Goal: Download file/media

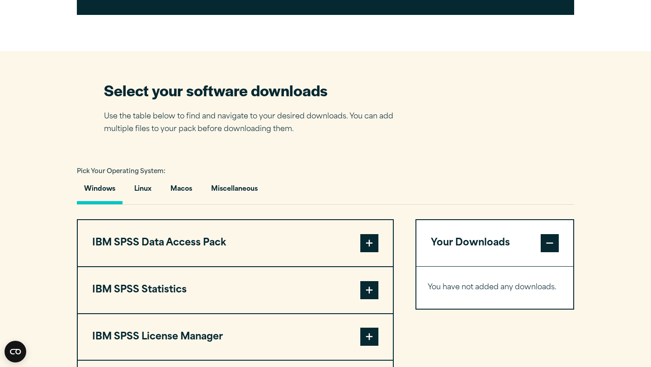
scroll to position [515, 0]
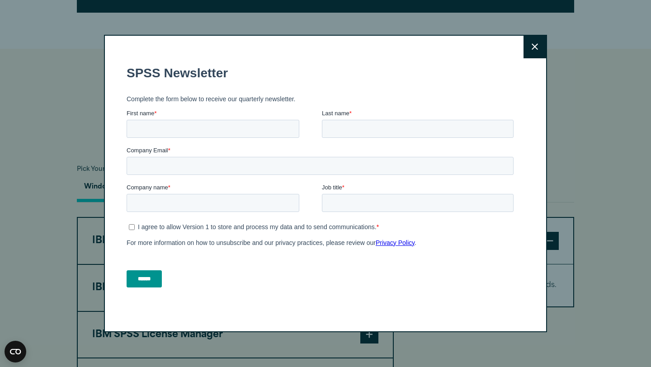
click at [530, 51] on button "Close" at bounding box center [535, 47] width 23 height 23
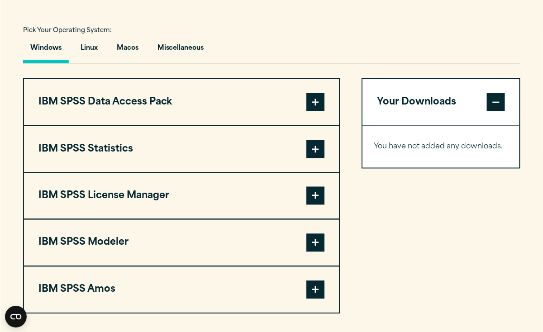
scroll to position [655, 0]
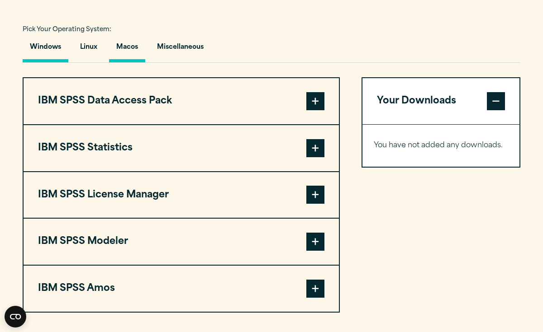
click at [121, 48] on button "Macos" at bounding box center [127, 50] width 36 height 26
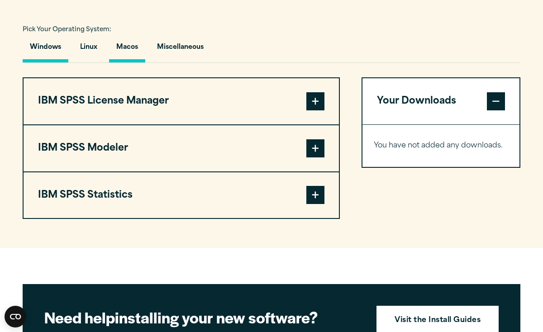
click at [56, 47] on button "Windows" at bounding box center [46, 50] width 46 height 26
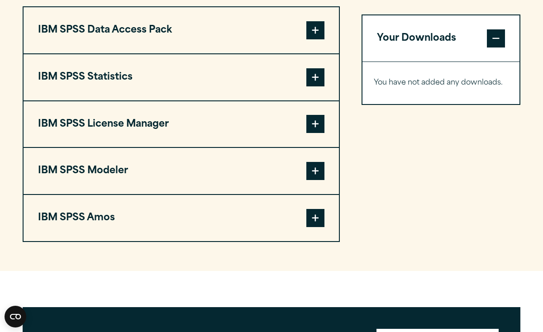
scroll to position [729, 0]
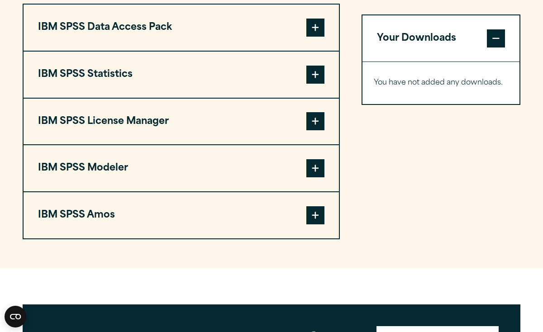
click at [293, 219] on button "IBM SPSS Amos" at bounding box center [181, 215] width 315 height 46
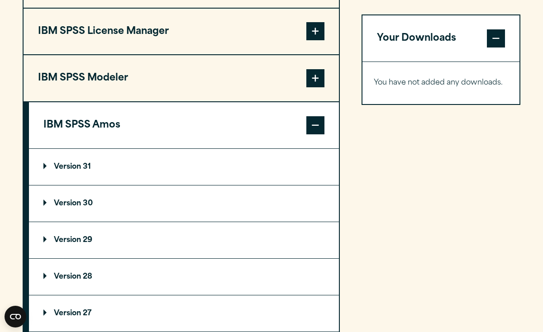
scroll to position [808, 0]
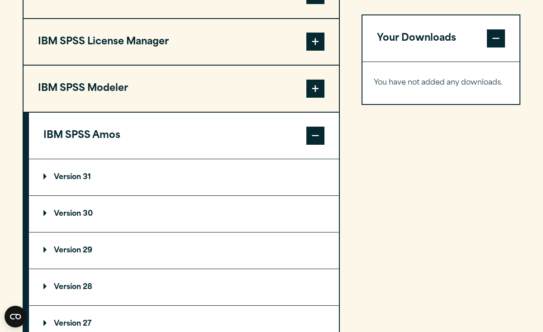
click at [41, 179] on summary "Version 31" at bounding box center [184, 177] width 310 height 36
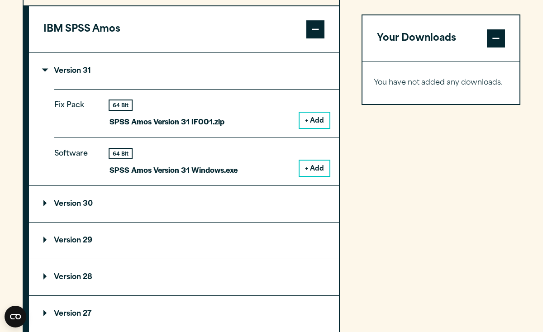
click at [95, 205] on summary "Version 30" at bounding box center [184, 204] width 310 height 36
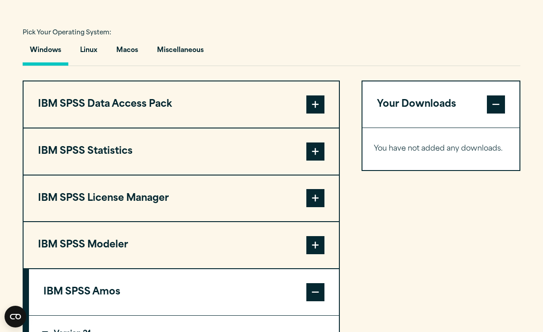
scroll to position [655, 0]
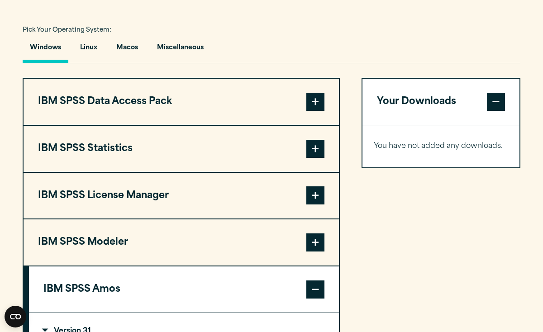
click at [135, 99] on button "IBM SPSS Data Access Pack" at bounding box center [181, 102] width 315 height 46
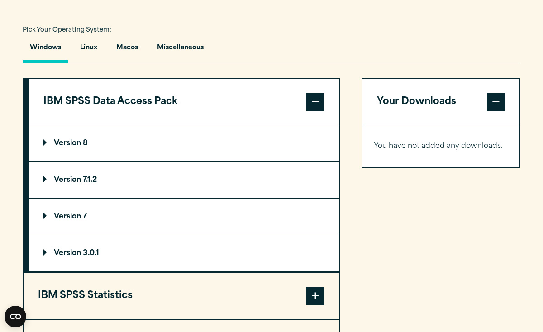
click at [87, 137] on summary "Version 8" at bounding box center [184, 143] width 310 height 36
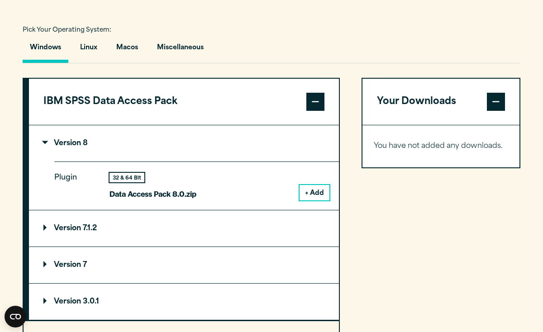
click at [103, 147] on summary "Version 8" at bounding box center [184, 143] width 310 height 36
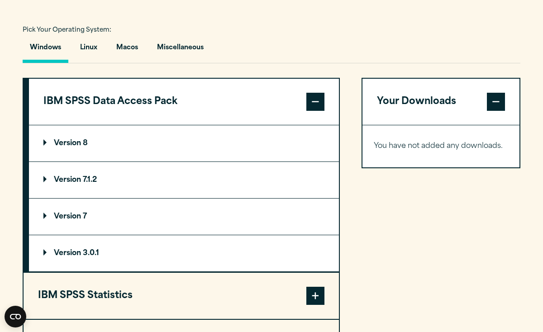
click at [130, 113] on button "IBM SPSS Data Access Pack" at bounding box center [184, 102] width 310 height 46
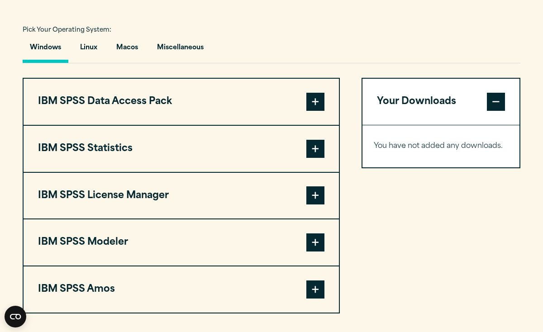
click at [127, 149] on button "IBM SPSS Statistics" at bounding box center [181, 149] width 315 height 46
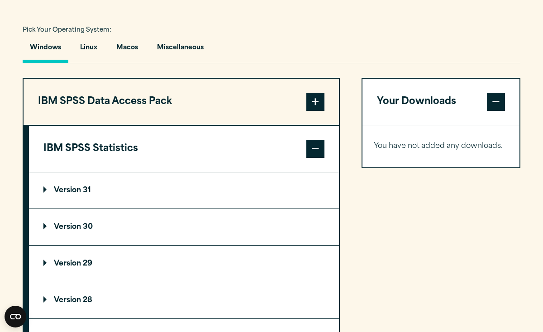
click at [99, 184] on summary "Version 31" at bounding box center [184, 190] width 310 height 36
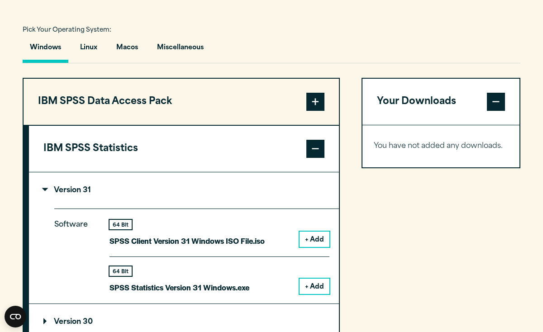
click at [104, 170] on button "IBM SPSS Statistics" at bounding box center [184, 149] width 310 height 46
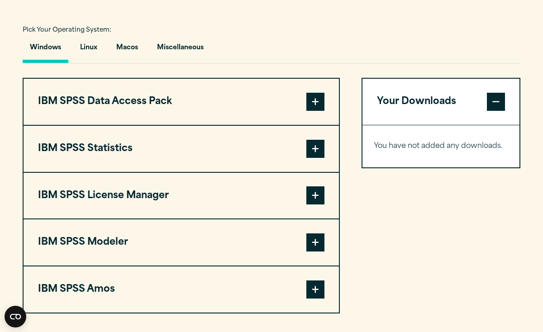
click at [103, 215] on button "IBM SPSS License Manager" at bounding box center [181, 196] width 315 height 46
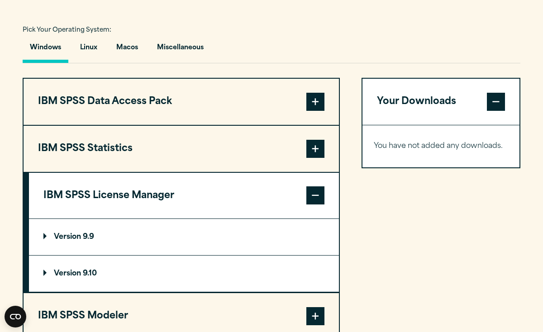
click at [102, 226] on summary "Version 9.9" at bounding box center [184, 237] width 310 height 36
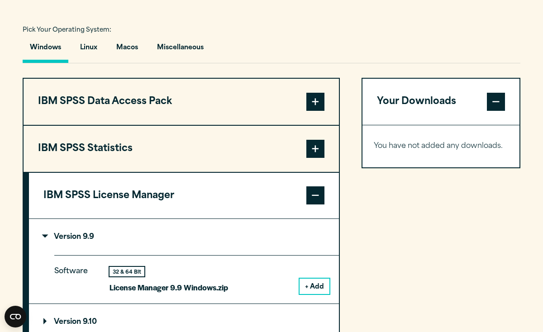
click at [104, 230] on summary "Version 9.9" at bounding box center [184, 237] width 310 height 36
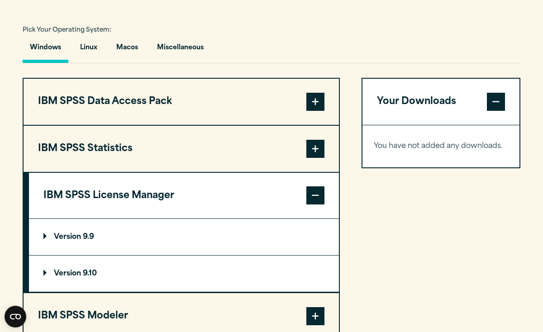
click at [104, 216] on button "IBM SPSS License Manager" at bounding box center [184, 196] width 310 height 46
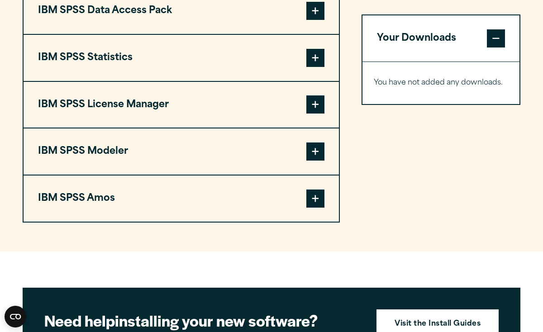
scroll to position [747, 0]
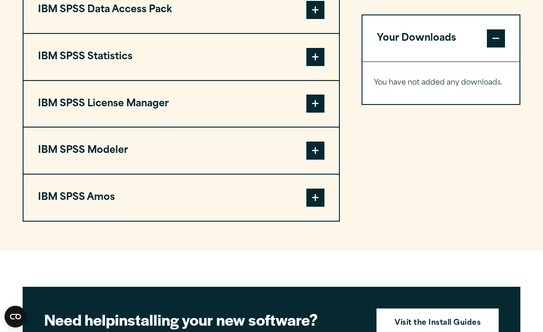
click at [102, 153] on button "IBM SPSS Modeler" at bounding box center [181, 151] width 315 height 46
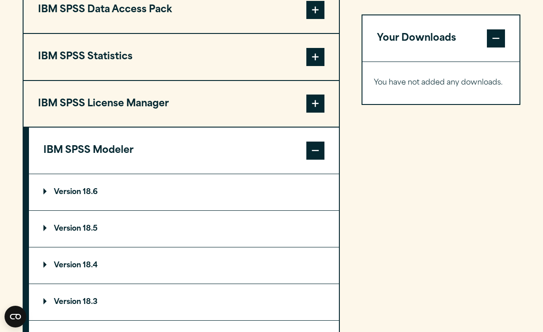
click at [96, 196] on p "Version 18.6" at bounding box center [70, 192] width 54 height 7
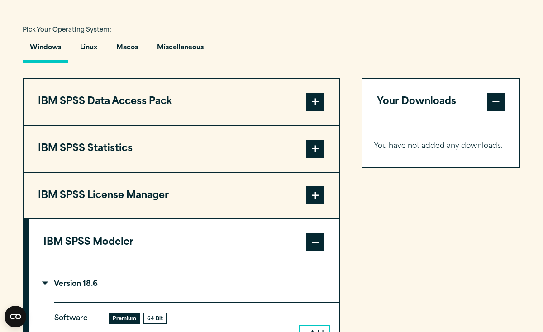
scroll to position [646, 0]
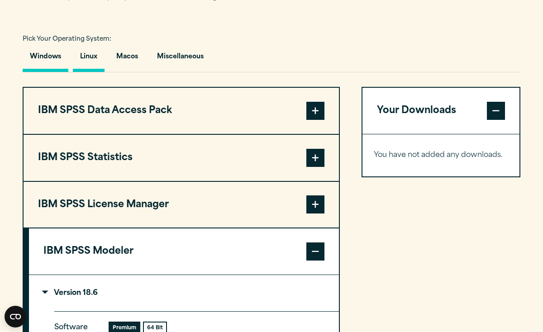
click at [102, 56] on button "Linux" at bounding box center [89, 59] width 32 height 26
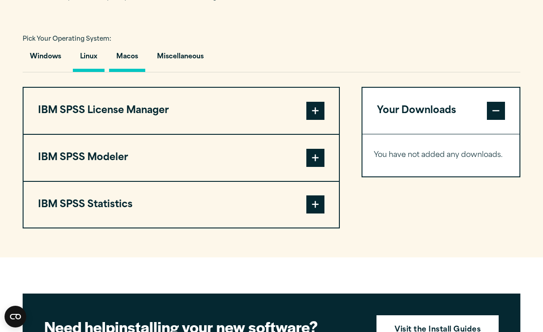
click at [125, 59] on button "Macos" at bounding box center [127, 59] width 36 height 26
click at [91, 65] on button "Linux" at bounding box center [89, 59] width 32 height 26
click at [185, 60] on button "Miscellaneous" at bounding box center [180, 59] width 61 height 26
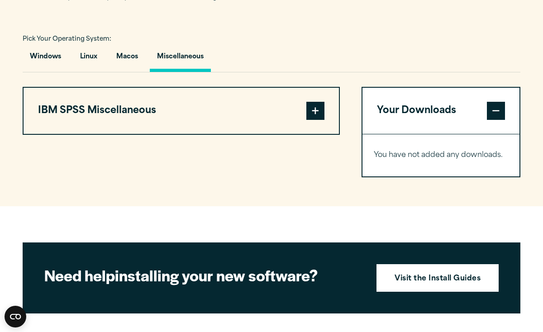
click at [182, 116] on button "IBM SPSS Miscellaneous" at bounding box center [181, 111] width 315 height 46
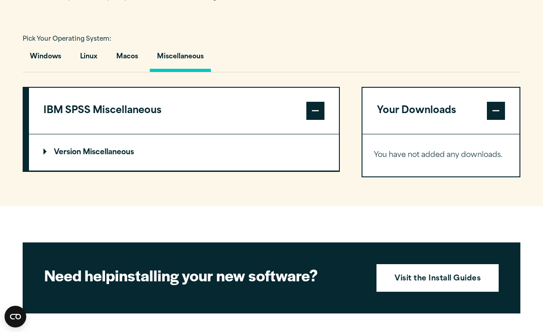
click at [123, 166] on summary "Version Miscellaneous" at bounding box center [184, 152] width 310 height 36
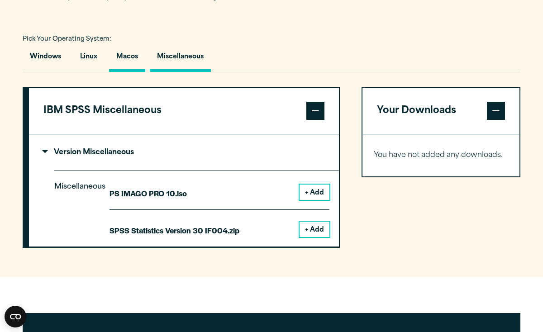
click at [125, 72] on button "Macos" at bounding box center [127, 59] width 36 height 26
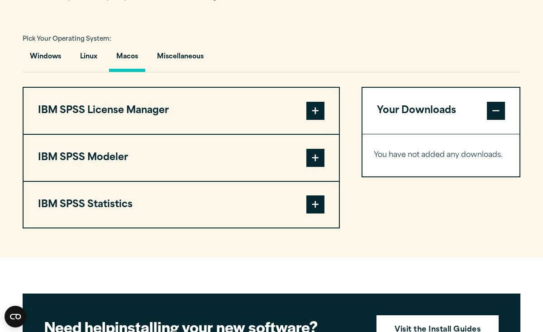
click at [124, 130] on button "IBM SPSS License Manager" at bounding box center [181, 111] width 315 height 46
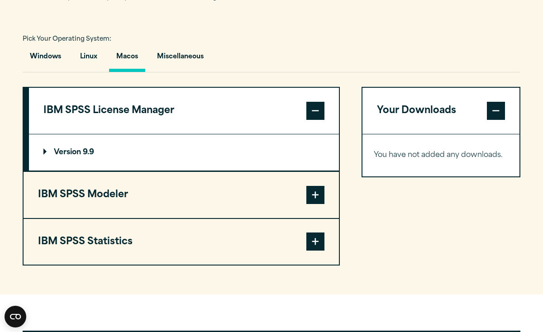
click at [130, 157] on summary "Version 9.9" at bounding box center [184, 152] width 310 height 36
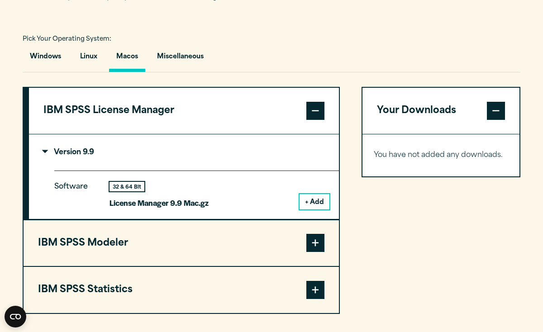
click at [142, 109] on button "IBM SPSS License Manager" at bounding box center [184, 111] width 310 height 46
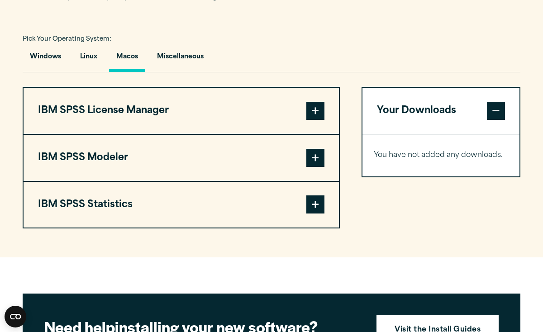
click at [135, 161] on button "IBM SPSS Modeler" at bounding box center [181, 158] width 315 height 46
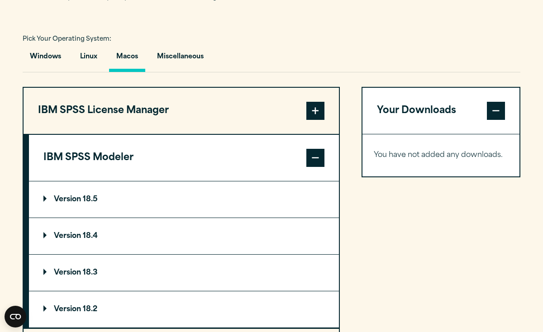
click at [119, 197] on summary "Version 18.5" at bounding box center [184, 199] width 310 height 36
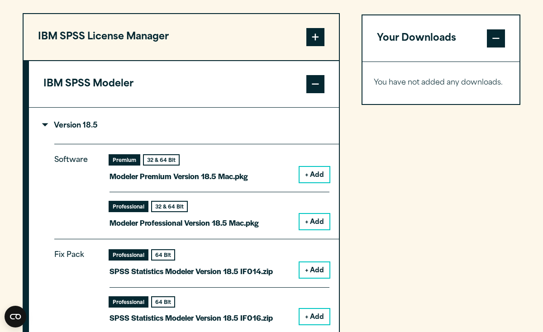
scroll to position [718, 0]
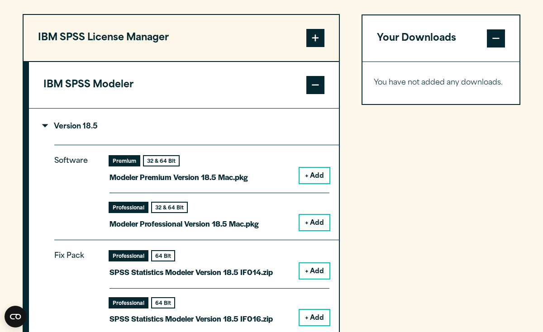
click at [171, 106] on button "IBM SPSS Modeler" at bounding box center [184, 85] width 310 height 46
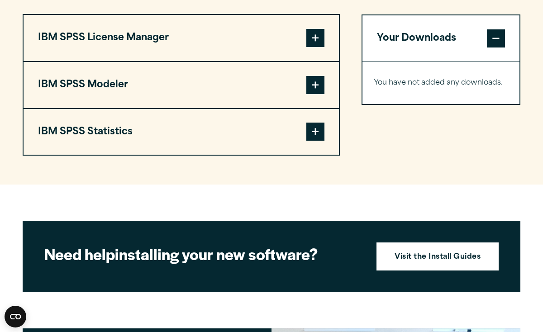
click at [166, 139] on button "IBM SPSS Statistics" at bounding box center [181, 132] width 315 height 46
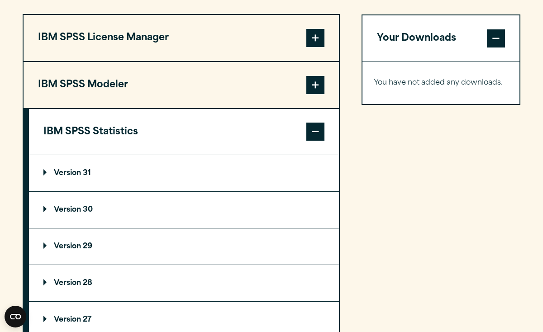
click at [164, 179] on summary "Version 31" at bounding box center [184, 173] width 310 height 36
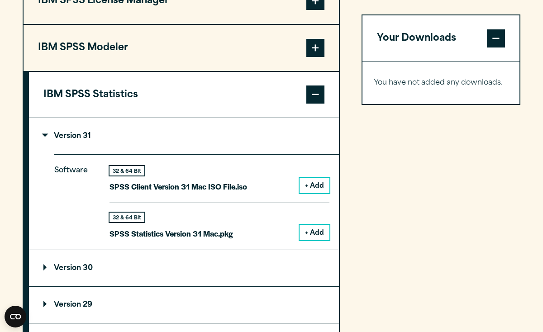
scroll to position [760, 0]
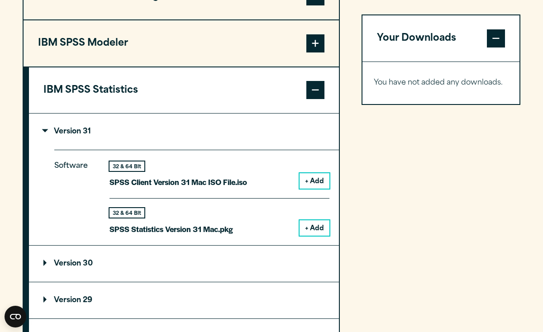
click at [171, 134] on summary "Version 31" at bounding box center [184, 131] width 310 height 36
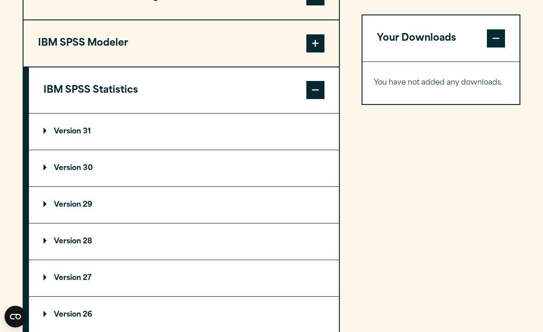
click at [127, 109] on button "IBM SPSS Statistics" at bounding box center [184, 90] width 310 height 46
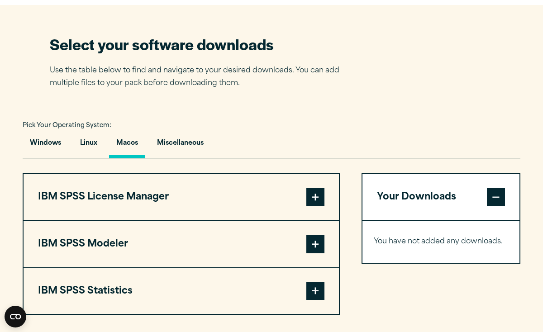
scroll to position [556, 0]
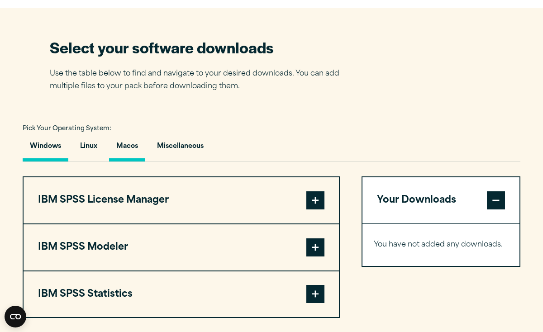
click at [56, 150] on button "Windows" at bounding box center [46, 149] width 46 height 26
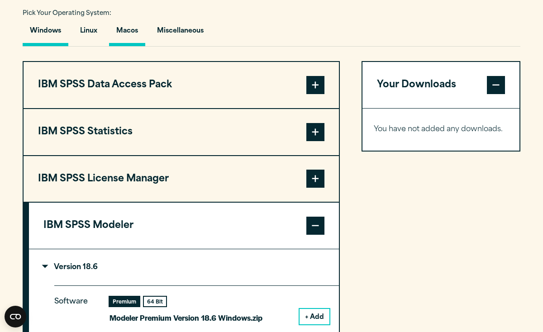
scroll to position [692, 0]
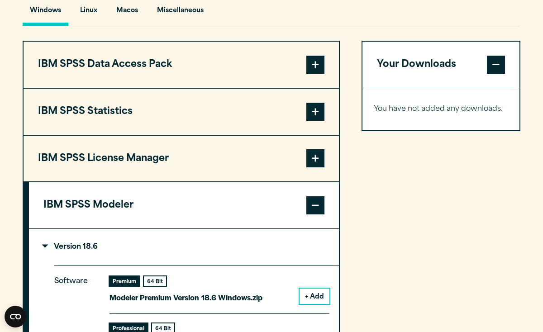
click at [70, 205] on button "IBM SPSS Modeler" at bounding box center [184, 205] width 310 height 46
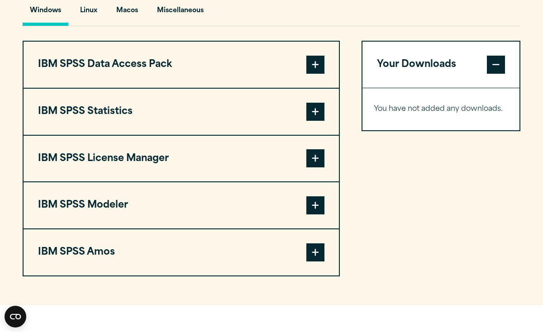
click at [105, 255] on button "IBM SPSS Amos" at bounding box center [181, 252] width 315 height 46
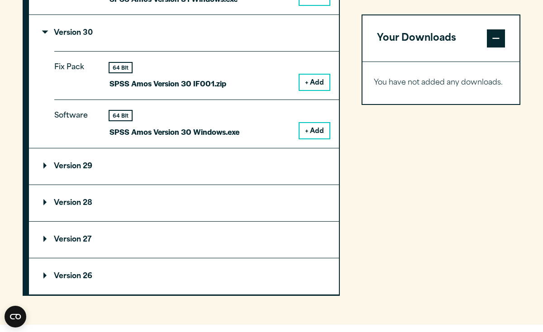
scroll to position [1093, 0]
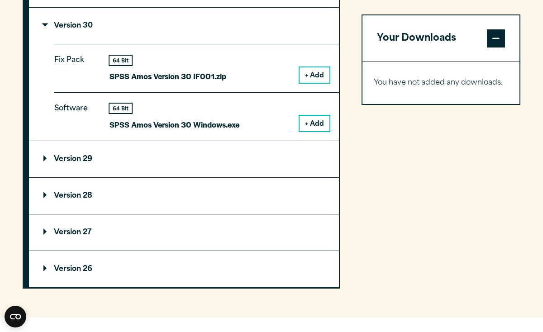
click at [51, 158] on summary "Version 29" at bounding box center [184, 159] width 310 height 36
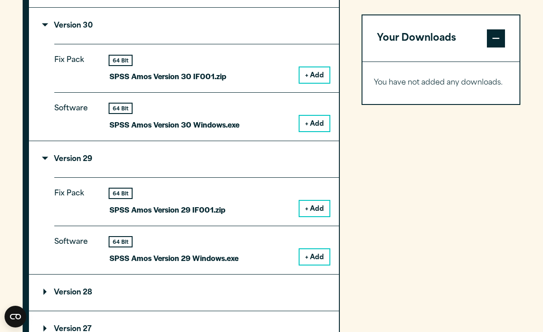
click at [321, 258] on button "+ Add" at bounding box center [314, 256] width 30 height 15
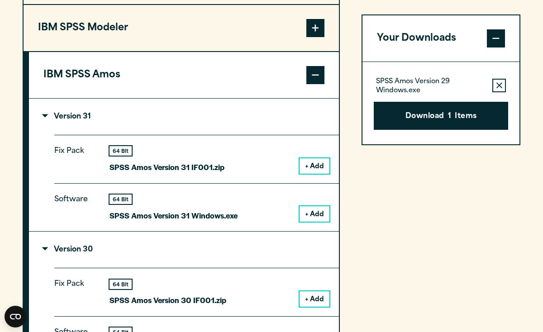
scroll to position [787, 0]
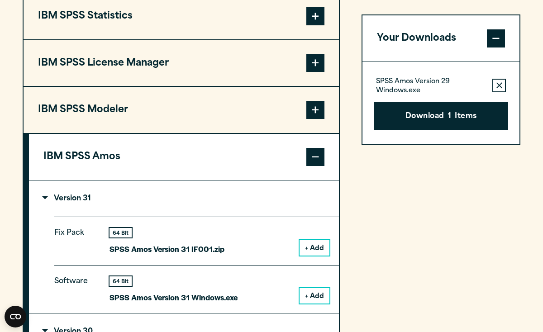
click at [137, 208] on summary "Version 31" at bounding box center [184, 198] width 310 height 36
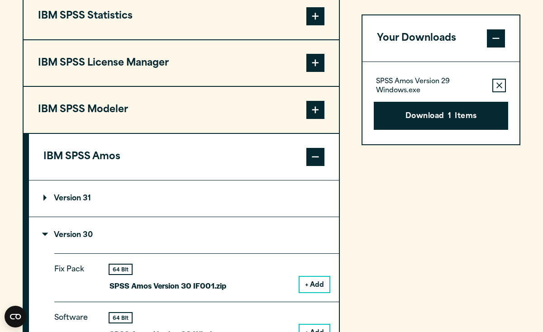
click at [86, 239] on p "Version 30" at bounding box center [67, 235] width 49 height 7
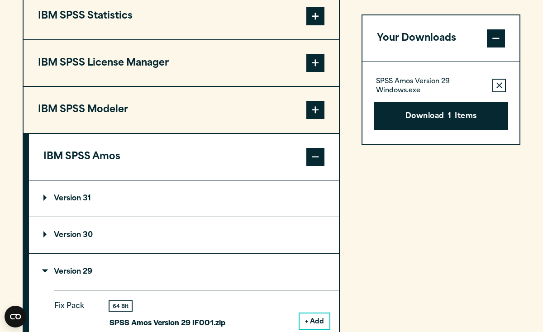
click at [496, 81] on button "Remove this item from your software download list" at bounding box center [499, 86] width 14 height 14
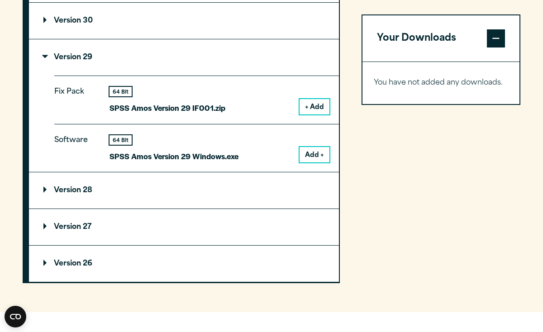
scroll to position [1003, 0]
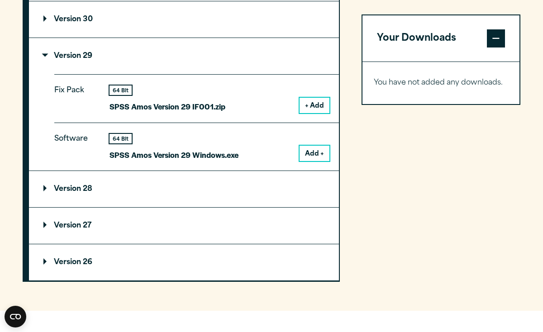
click at [53, 193] on p "Version 28" at bounding box center [67, 188] width 49 height 7
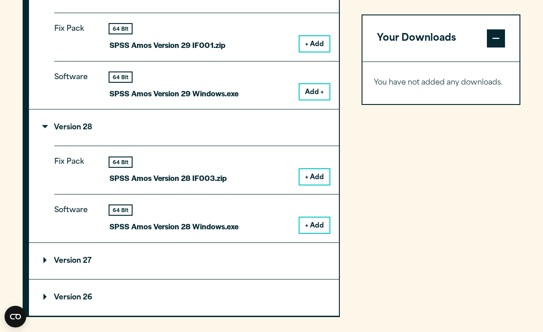
scroll to position [1065, 0]
click at [312, 222] on button "+ Add" at bounding box center [314, 224] width 30 height 15
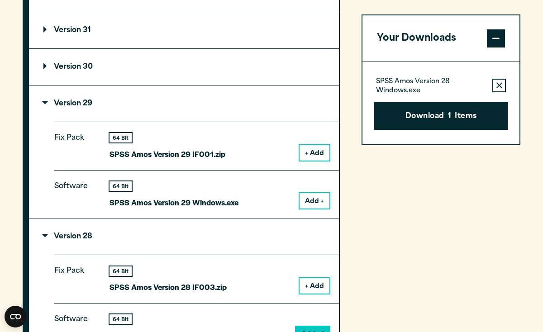
scroll to position [953, 0]
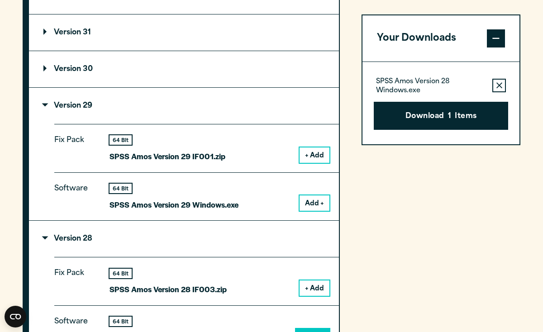
click at [304, 203] on button "Add +" at bounding box center [314, 202] width 30 height 15
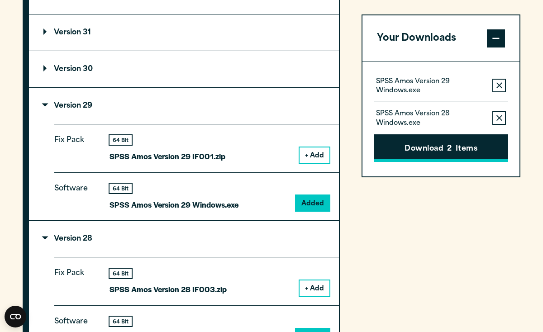
click at [469, 154] on button "Download 2 Items" at bounding box center [440, 148] width 134 height 28
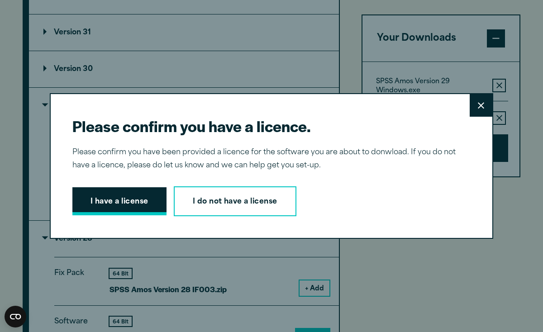
click at [142, 199] on button "I have a license" at bounding box center [119, 201] width 94 height 28
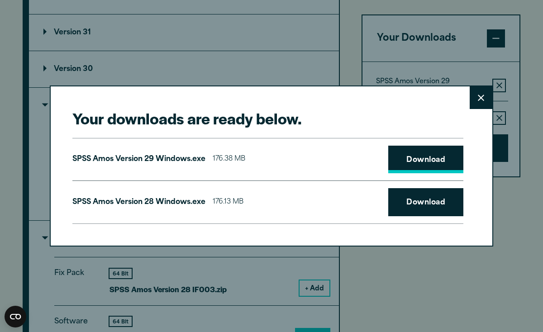
click at [403, 163] on link "Download" at bounding box center [425, 160] width 75 height 28
click at [475, 105] on button "Close" at bounding box center [480, 97] width 23 height 23
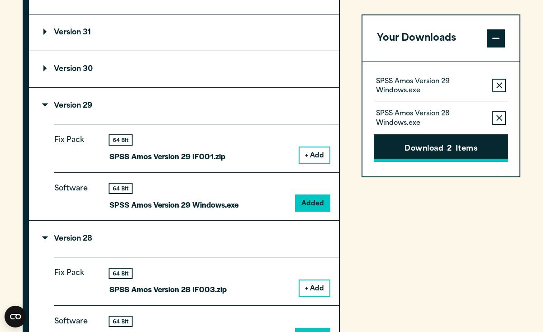
click at [422, 151] on button "Download 2 Items" at bounding box center [440, 148] width 134 height 28
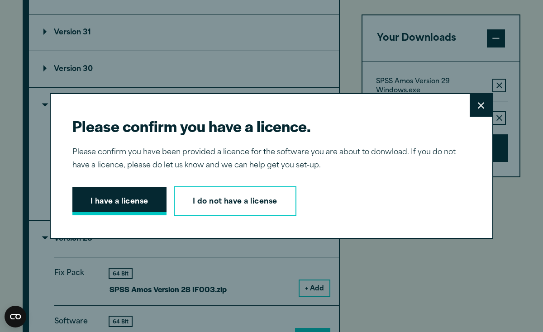
click at [146, 197] on button "I have a license" at bounding box center [119, 201] width 94 height 28
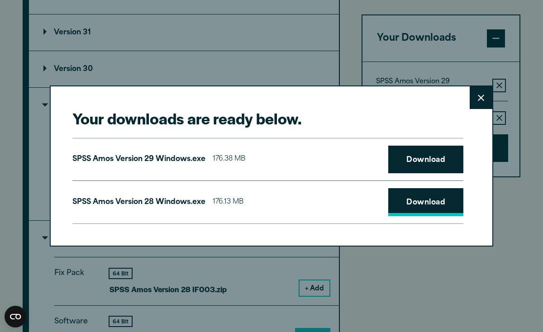
click at [409, 207] on link "Download" at bounding box center [425, 202] width 75 height 28
click at [478, 102] on button "Close" at bounding box center [480, 97] width 23 height 23
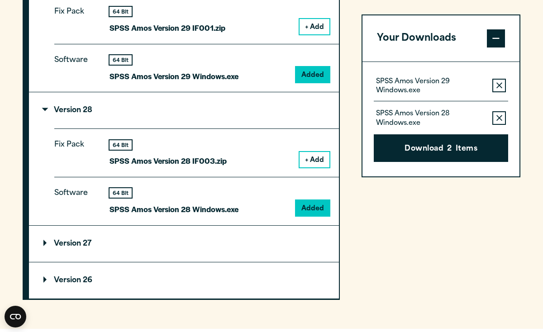
scroll to position [1080, 0]
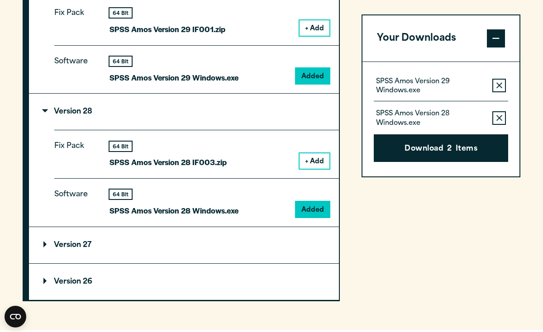
click at [42, 112] on summary "Version 28" at bounding box center [184, 112] width 310 height 36
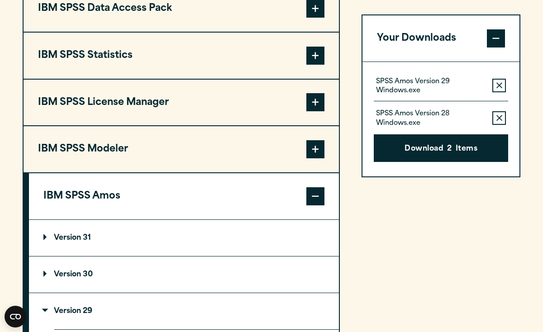
scroll to position [748, 0]
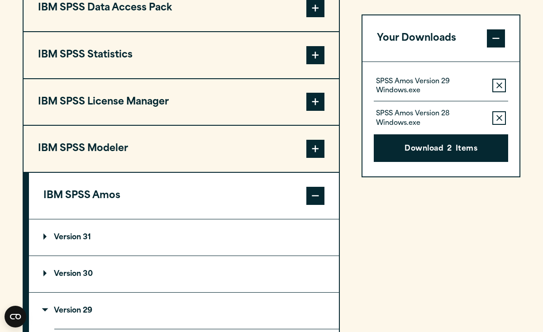
click at [319, 205] on span at bounding box center [315, 196] width 18 height 18
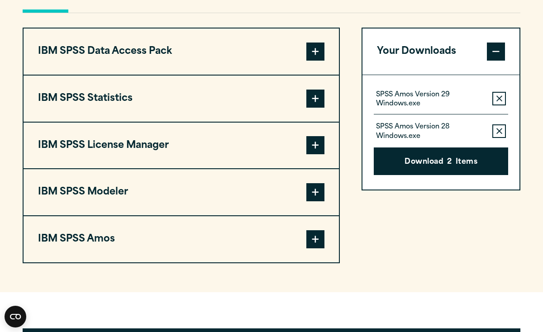
scroll to position [703, 0]
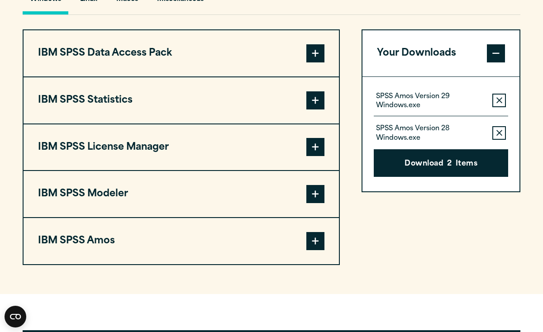
click at [320, 103] on span at bounding box center [315, 100] width 18 height 18
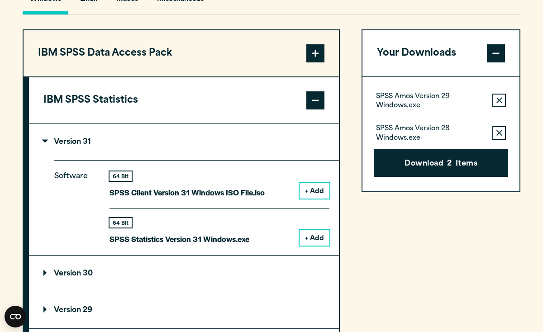
click at [314, 102] on span at bounding box center [315, 100] width 18 height 18
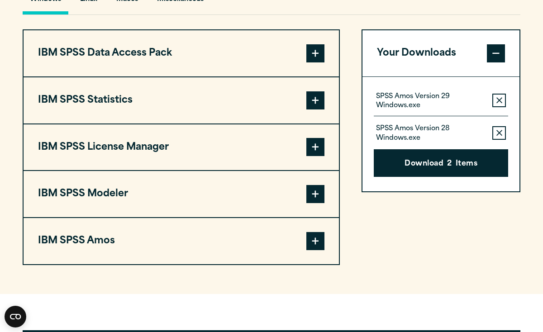
click at [314, 102] on span at bounding box center [315, 100] width 18 height 18
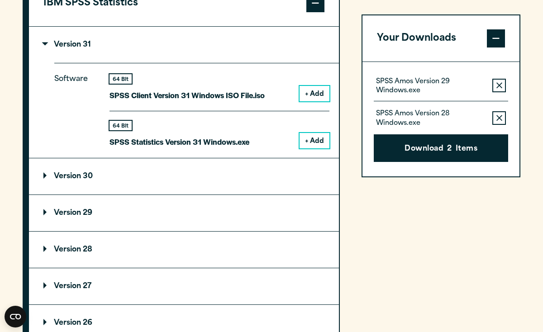
scroll to position [803, 0]
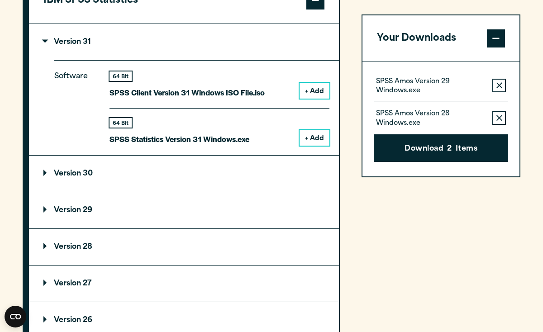
click at [47, 242] on summary "Version 28" at bounding box center [184, 247] width 310 height 36
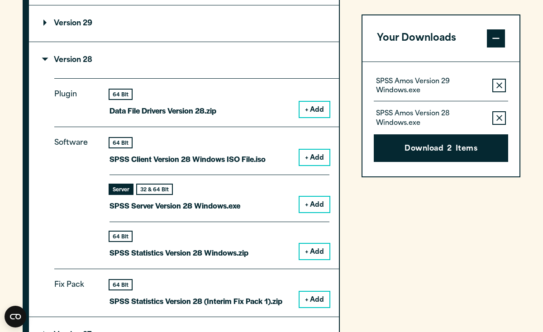
scroll to position [1009, 0]
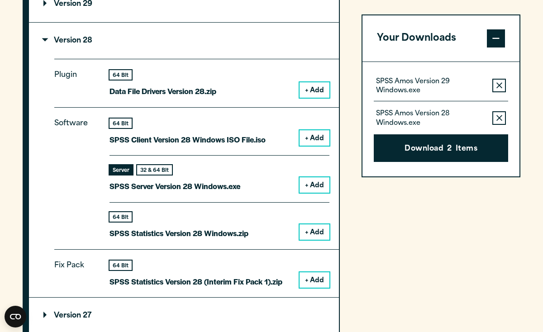
click at [311, 225] on button "+ Add" at bounding box center [314, 231] width 30 height 15
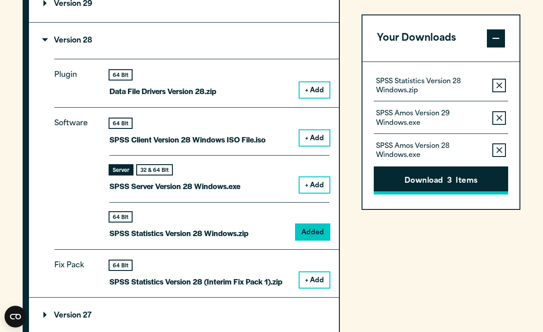
click at [423, 176] on button "Download 3 Items" at bounding box center [440, 181] width 134 height 28
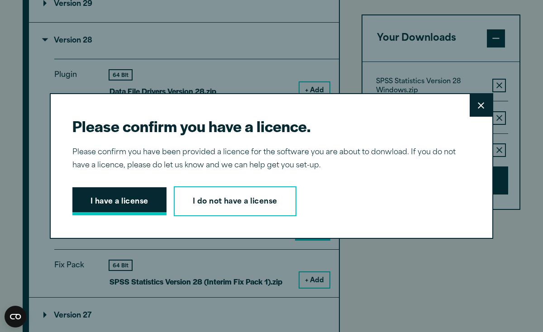
click at [164, 197] on button "I have a license" at bounding box center [119, 201] width 94 height 28
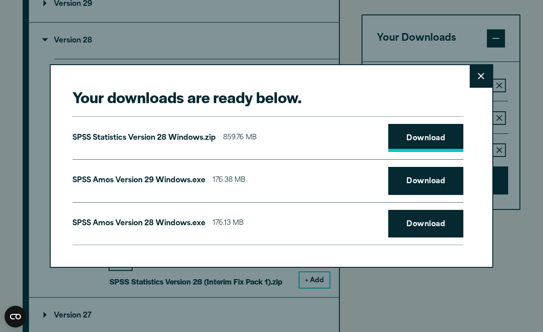
click at [405, 146] on link "Download" at bounding box center [425, 138] width 75 height 28
click at [482, 76] on icon at bounding box center [480, 76] width 6 height 7
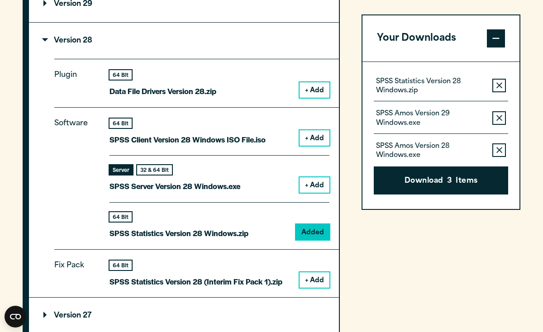
click at [47, 44] on p "Version 28" at bounding box center [67, 40] width 49 height 7
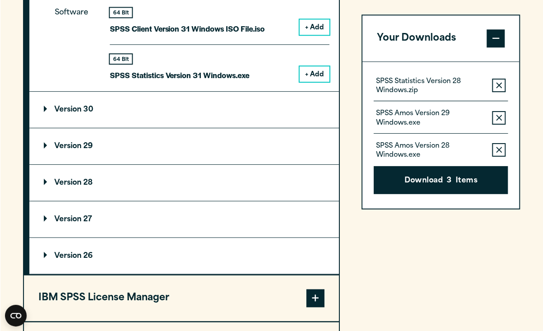
scroll to position [862, 0]
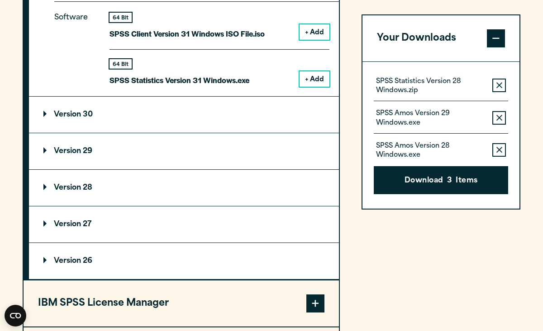
click at [348, 141] on div "IBM SPSS Data Access Pack Version 8 Plugin 32 & 64 Bit Data Access Pack 8.0.zip…" at bounding box center [271, 146] width 497 height 551
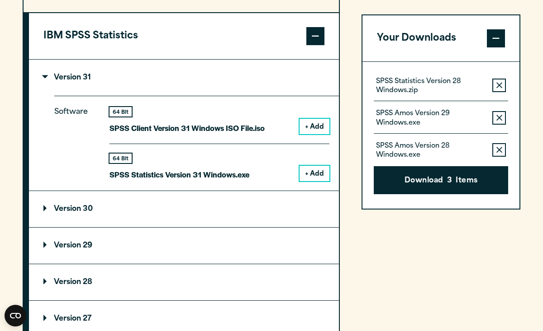
scroll to position [778, 0]
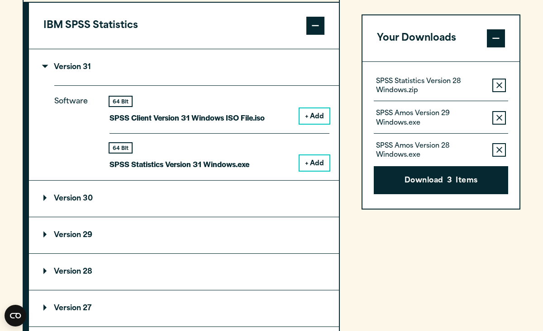
click at [49, 275] on p "Version 28" at bounding box center [67, 272] width 49 height 7
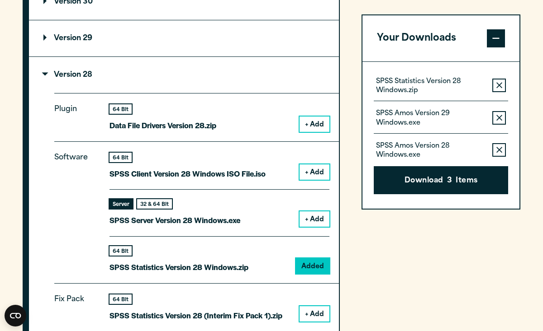
scroll to position [978, 0]
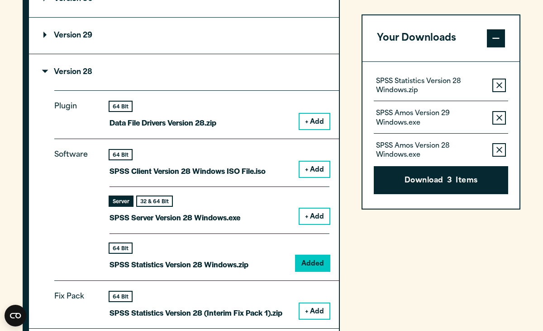
click at [310, 177] on button "+ Add" at bounding box center [314, 169] width 30 height 15
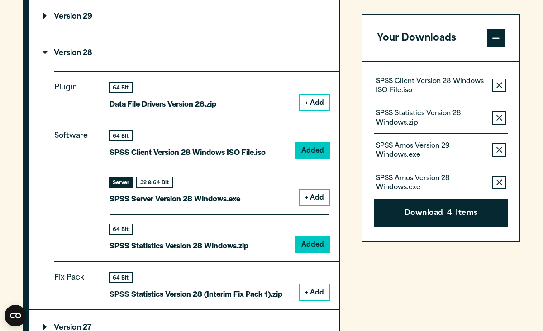
scroll to position [1001, 0]
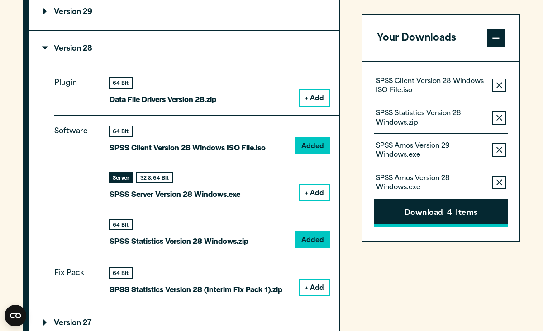
click at [426, 221] on button "Download 4 Items" at bounding box center [440, 213] width 134 height 28
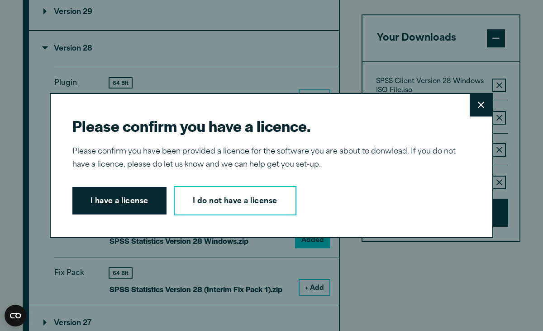
click at [108, 183] on div "Please confirm you have a licence. Close Please confirm you have been provided …" at bounding box center [271, 166] width 443 height 146
click at [116, 196] on button "I have a license" at bounding box center [119, 201] width 94 height 28
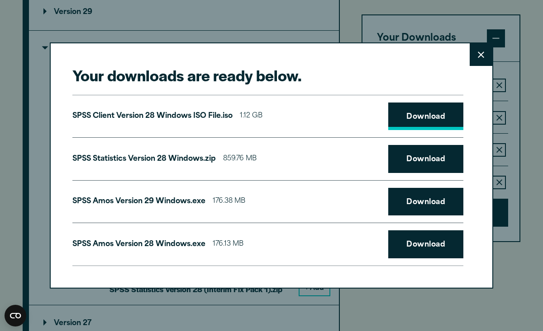
click at [406, 123] on link "Download" at bounding box center [425, 117] width 75 height 28
click at [488, 50] on button "Close" at bounding box center [480, 54] width 23 height 23
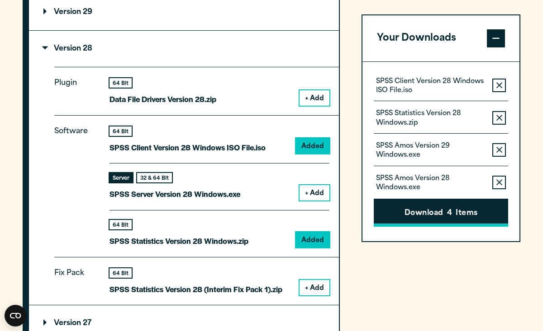
click at [408, 209] on button "Download 4 Items" at bounding box center [440, 213] width 134 height 28
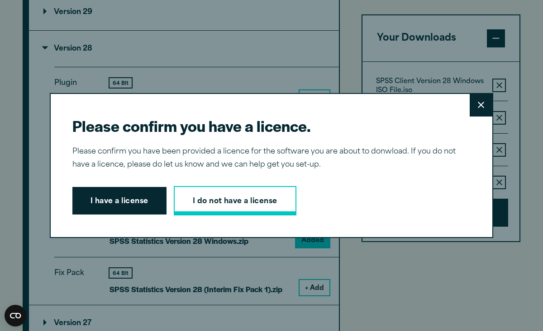
click at [257, 202] on link "I do not have a license" at bounding box center [235, 201] width 123 height 30
click at [479, 106] on icon at bounding box center [480, 105] width 6 height 7
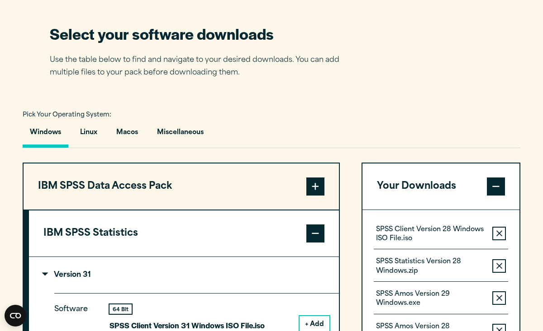
scroll to position [569, 0]
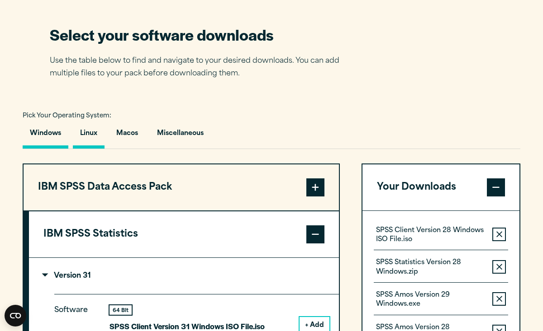
click at [85, 137] on button "Linux" at bounding box center [89, 136] width 32 height 26
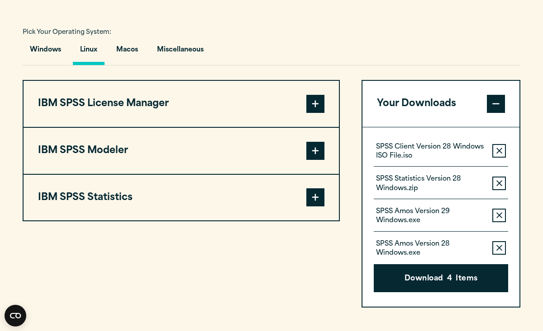
scroll to position [660, 0]
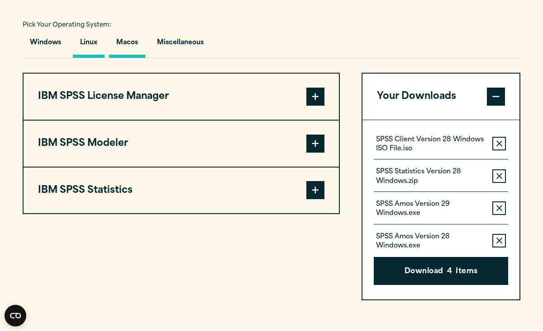
click at [139, 41] on button "Macos" at bounding box center [127, 45] width 36 height 26
click at [171, 51] on button "Miscellaneous" at bounding box center [180, 45] width 61 height 26
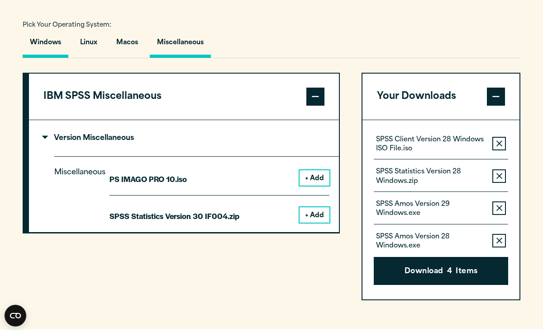
click at [53, 52] on button "Windows" at bounding box center [46, 45] width 46 height 26
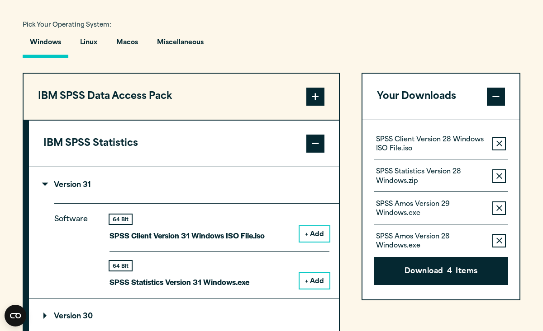
click at [49, 182] on summary "Version 31" at bounding box center [184, 185] width 310 height 36
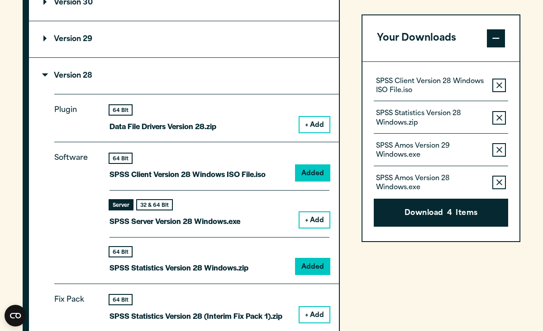
scroll to position [880, 0]
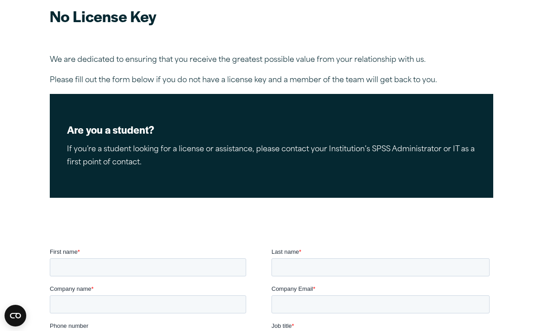
scroll to position [79, 0]
